Goal: Share content

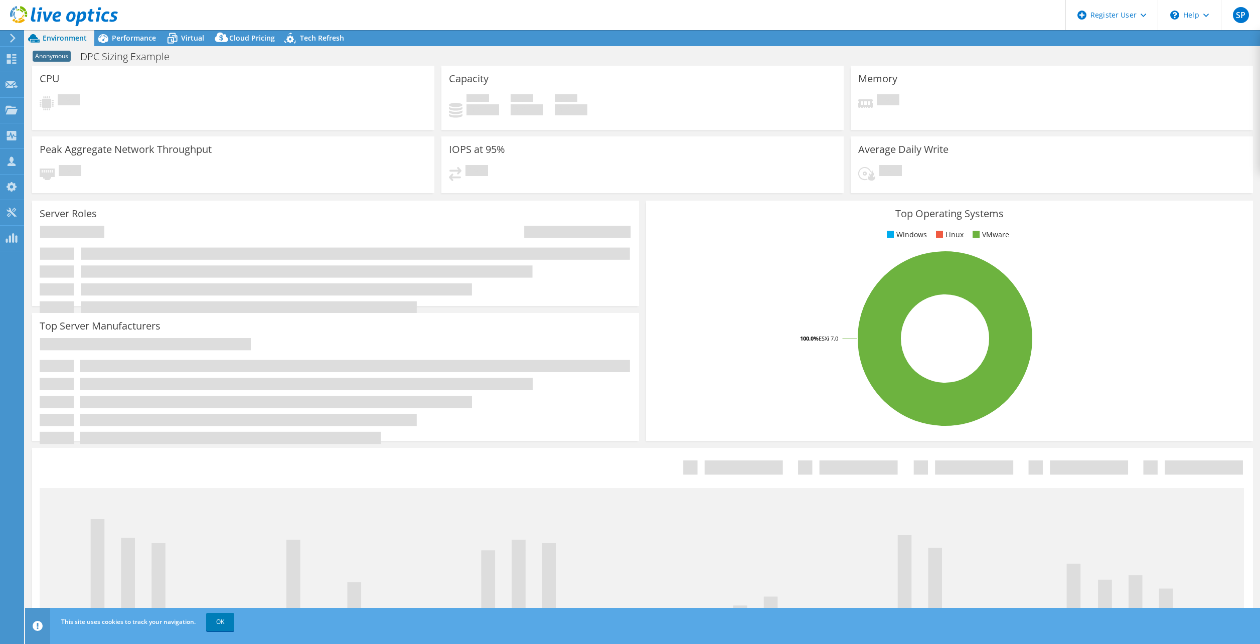
select select "USEast"
select select "USD"
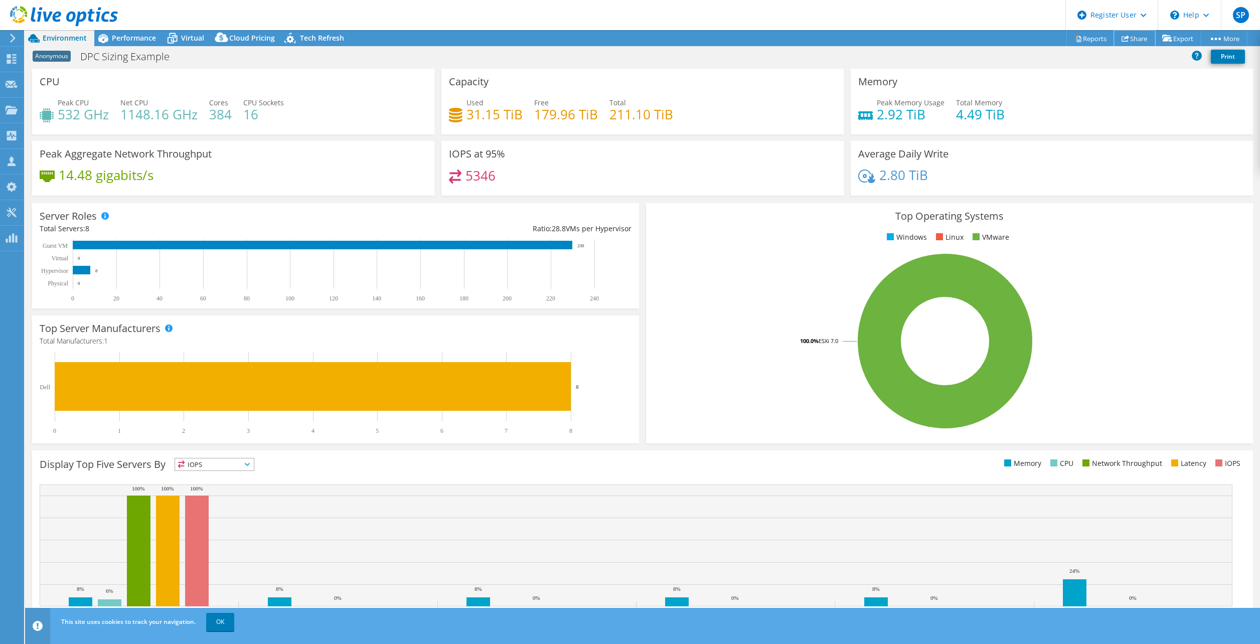
click at [1131, 32] on link "Share" at bounding box center [1134, 39] width 41 height 16
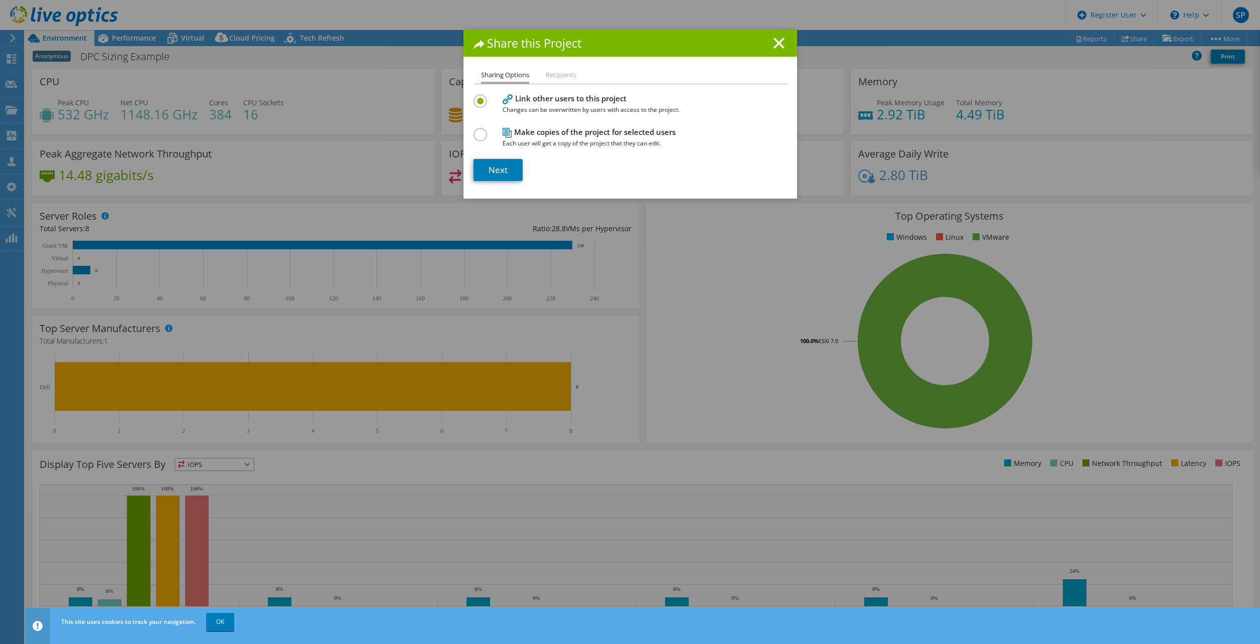
click at [621, 138] on span "Each user will get a copy of the project that they can edit." at bounding box center [628, 143] width 251 height 11
click at [478, 130] on label at bounding box center [483, 129] width 18 height 3
click at [0, 0] on input "radio" at bounding box center [0, 0] width 0 height 0
click at [508, 176] on link "Next" at bounding box center [498, 170] width 49 height 22
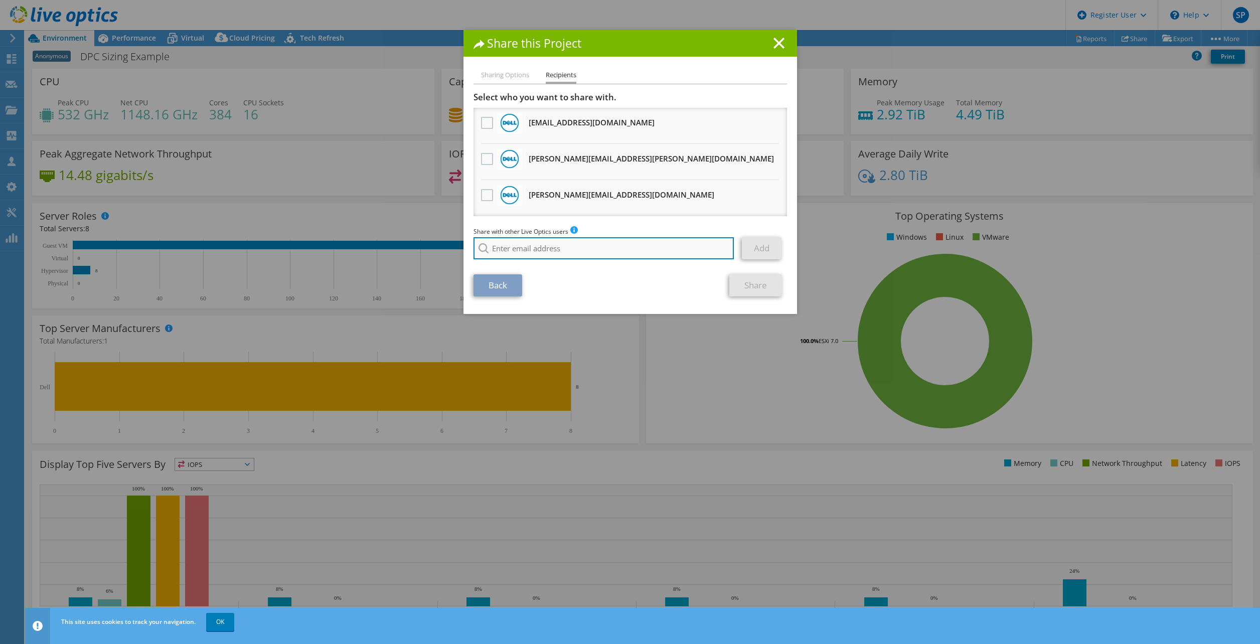
click at [539, 252] on input "search" at bounding box center [604, 248] width 261 height 22
drag, startPoint x: 775, startPoint y: 42, endPoint x: 936, endPoint y: 49, distance: 161.2
click at [775, 42] on icon at bounding box center [779, 43] width 11 height 11
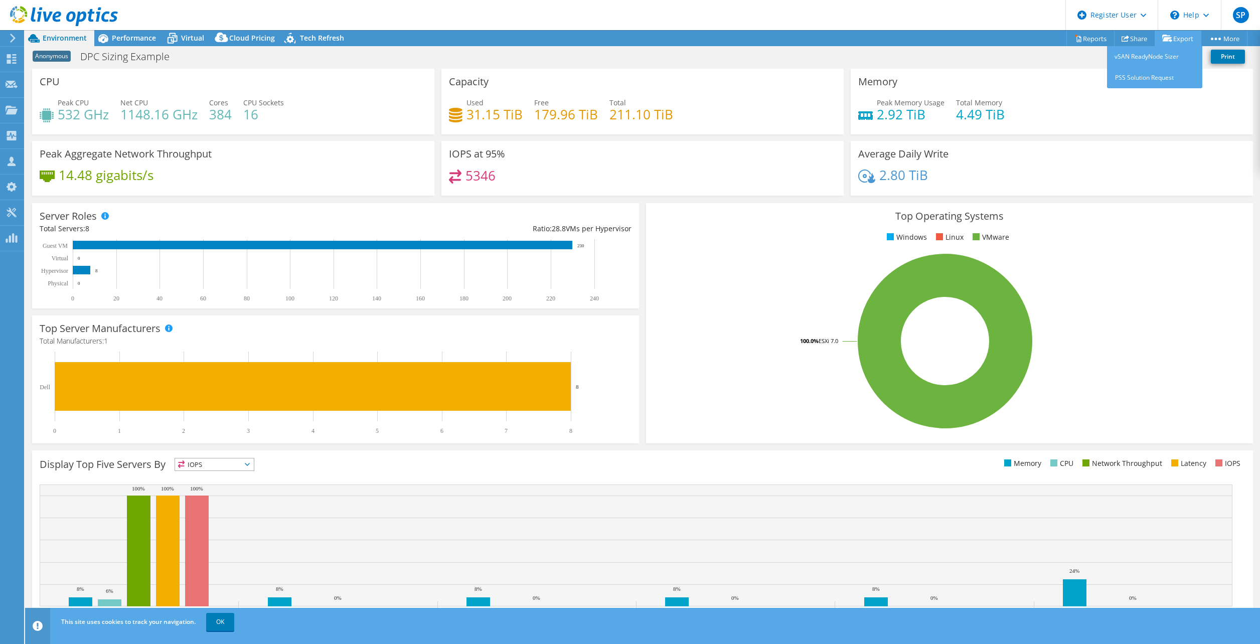
click at [1163, 41] on icon at bounding box center [1168, 39] width 10 height 8
click at [1170, 37] on link "Export" at bounding box center [1178, 39] width 47 height 16
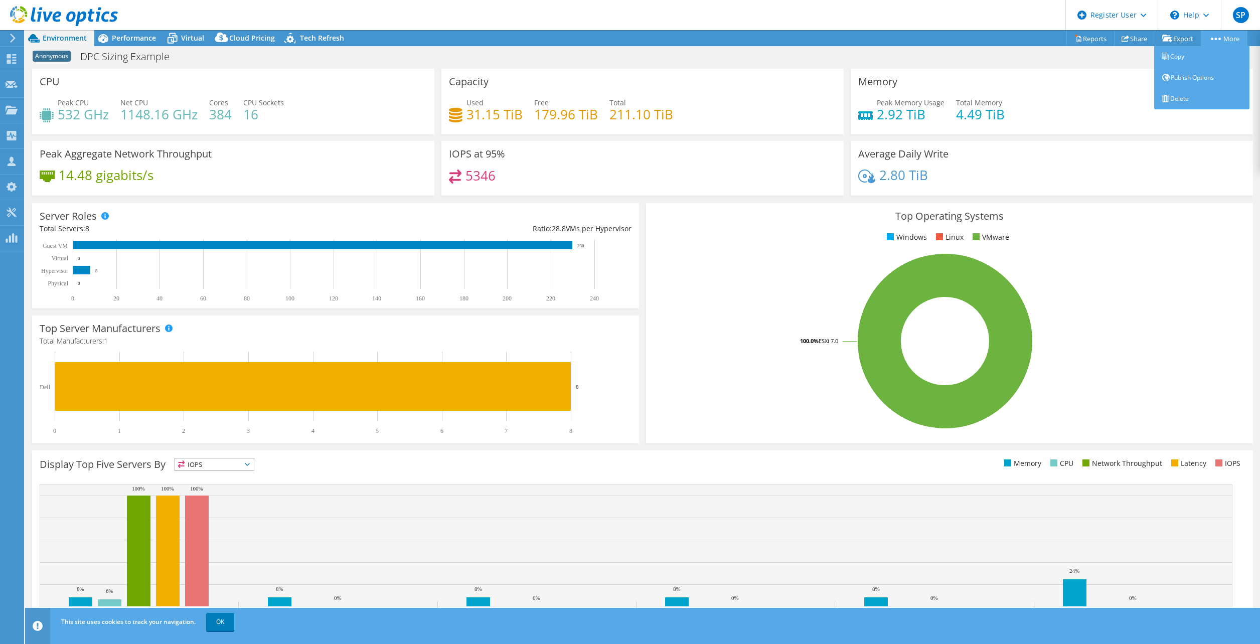
click at [1215, 36] on link "More" at bounding box center [1224, 39] width 47 height 16
click at [1209, 48] on link "Copy" at bounding box center [1202, 56] width 95 height 21
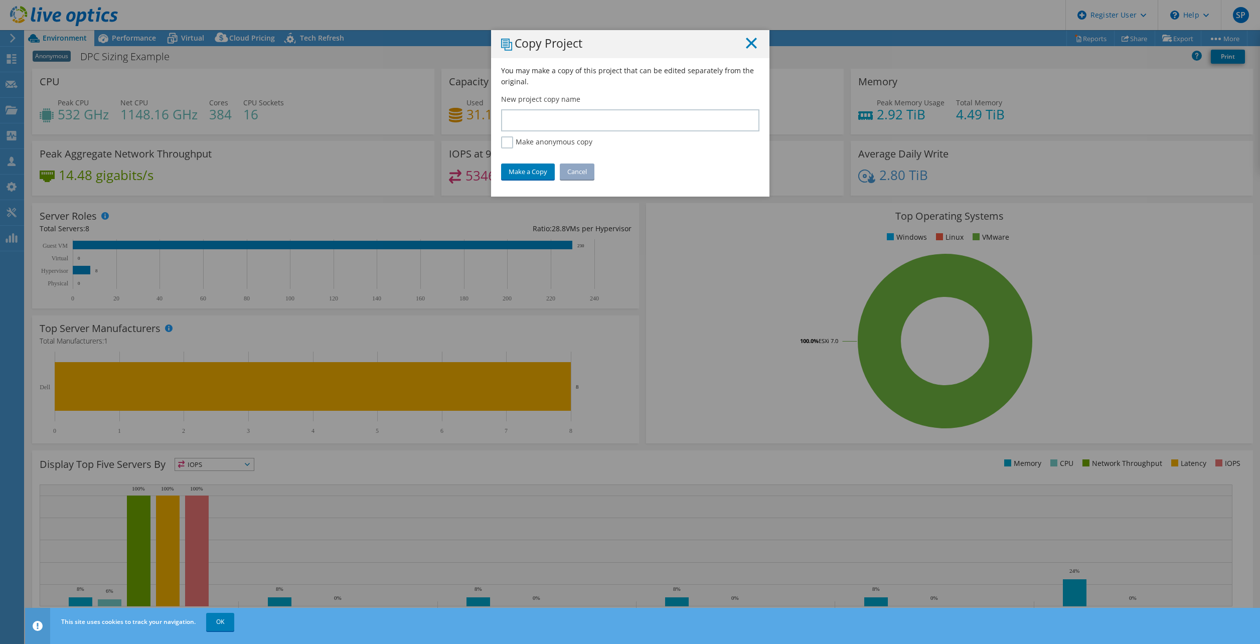
click at [749, 46] on icon at bounding box center [751, 43] width 11 height 11
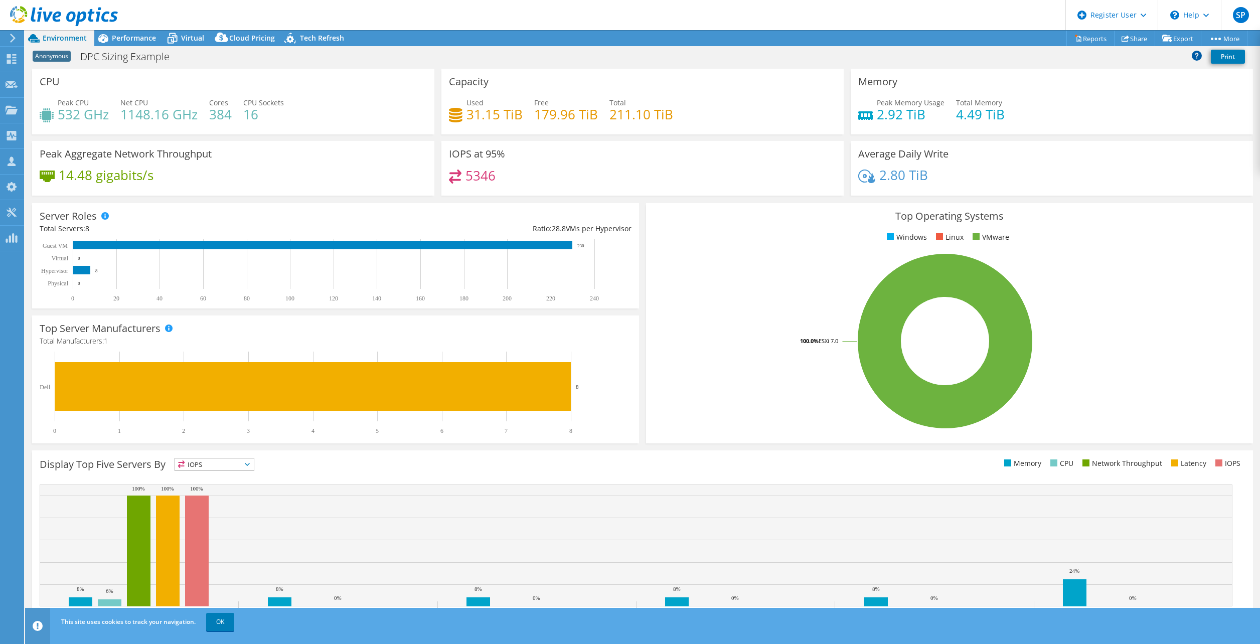
click at [1197, 52] on icon at bounding box center [1197, 55] width 10 height 10
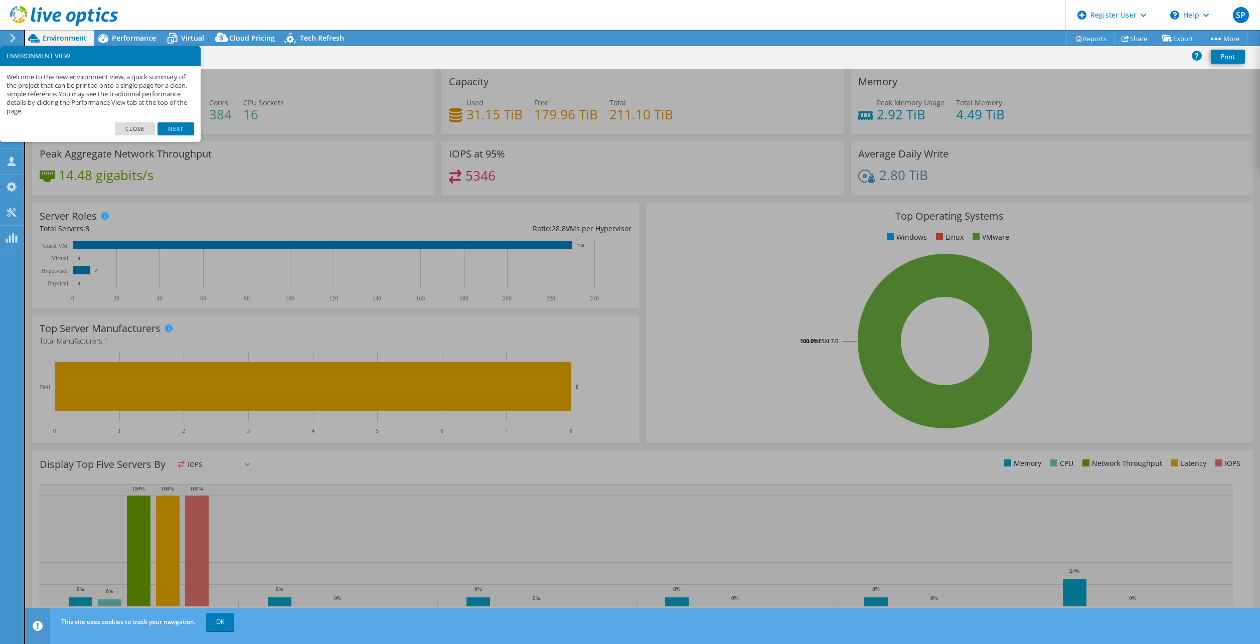
click at [1161, 55] on div "Anonymous DPC Sizing Example Print" at bounding box center [642, 56] width 1235 height 19
click at [1163, 37] on icon at bounding box center [1168, 39] width 10 height 8
click at [1128, 31] on link "Share" at bounding box center [1134, 39] width 41 height 16
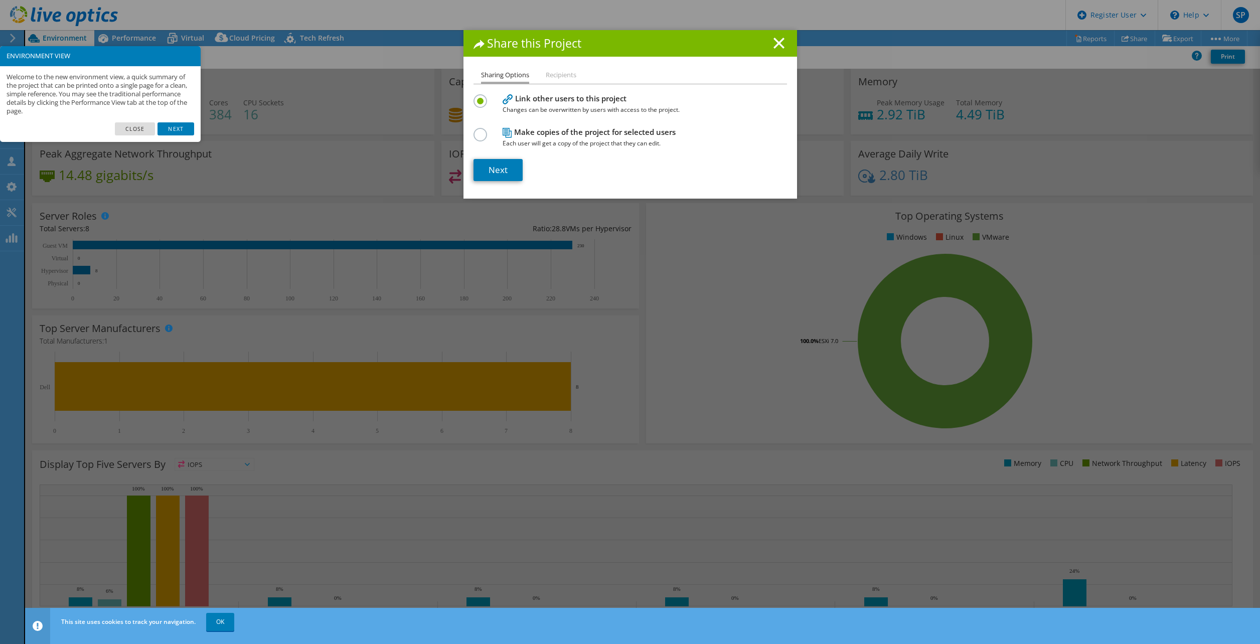
click at [552, 67] on div "Share this Project Sharing Options Recipients Link other users to this project …" at bounding box center [631, 114] width 334 height 169
click at [579, 251] on div "Share this Project Sharing Options Recipients Link other users to this project …" at bounding box center [630, 322] width 1260 height 584
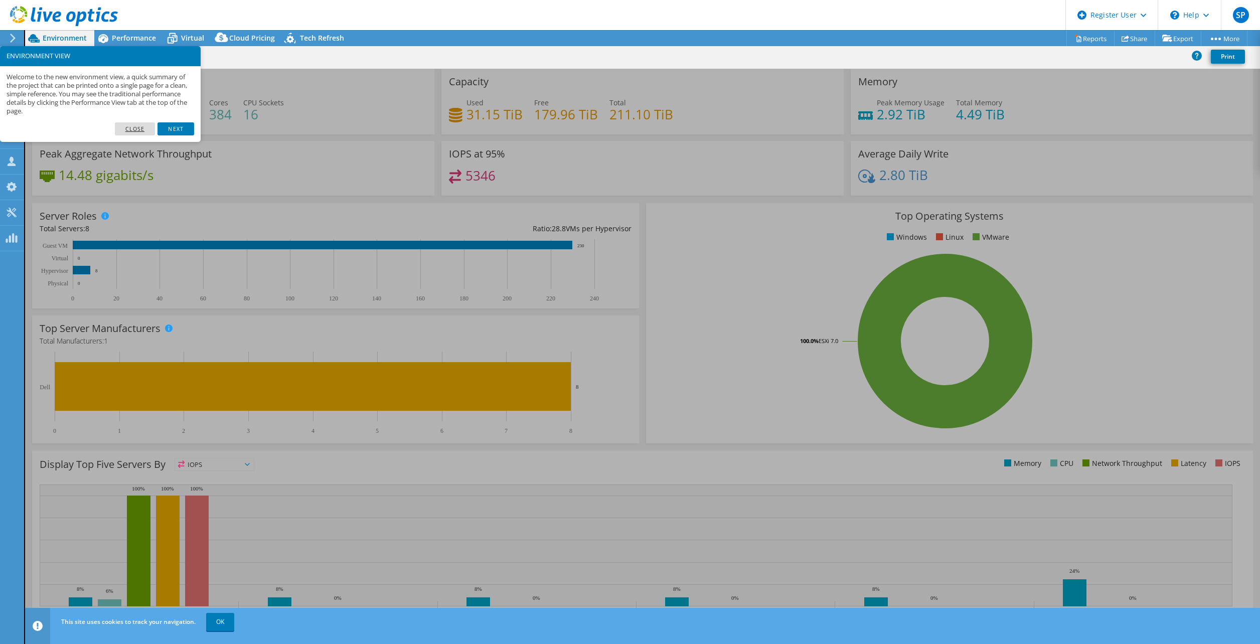
click at [133, 129] on link "Close" at bounding box center [135, 128] width 41 height 13
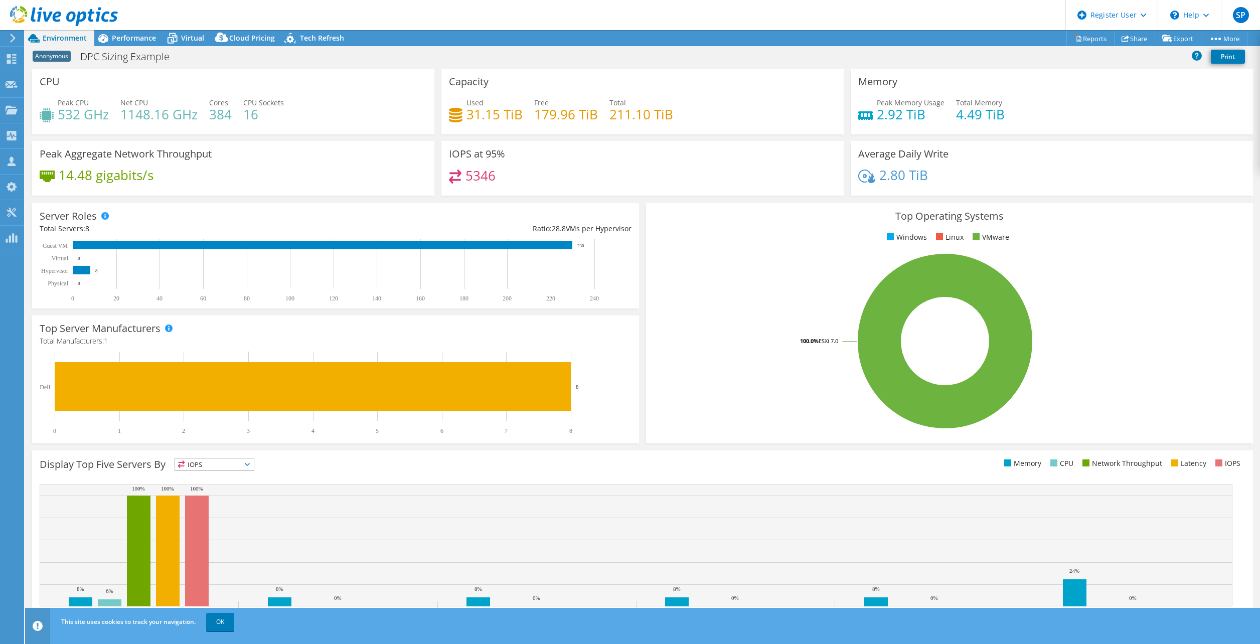
click at [220, 67] on div "Anonymous DPC Sizing Example Print" at bounding box center [642, 58] width 1235 height 22
